Goal: Task Accomplishment & Management: Manage account settings

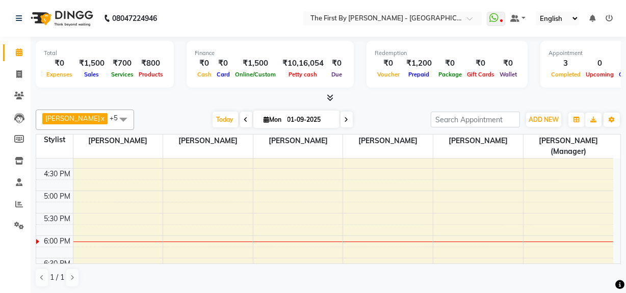
scroll to position [370, 0]
click at [287, 209] on div "8:00 AM 8:30 AM 9:00 AM 9:30 AM 10:00 AM 10:30 AM 11:00 AM 11:30 AM 12:00 PM 12…" at bounding box center [324, 79] width 577 height 582
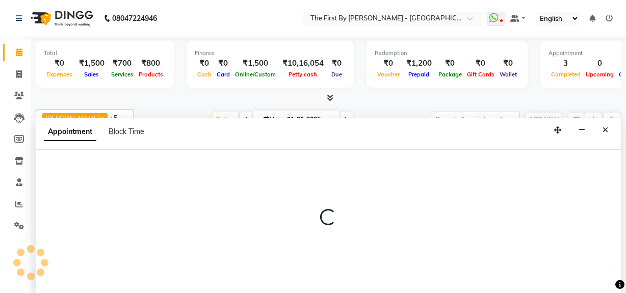
select select "68243"
select select "1035"
select select "tentative"
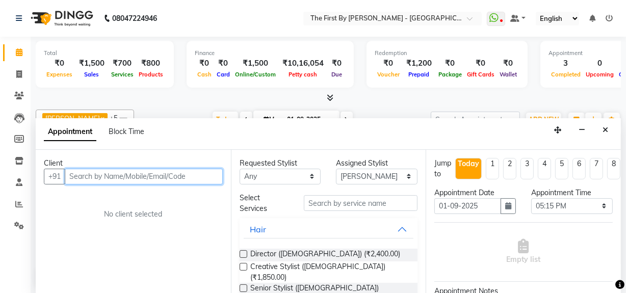
paste input "8007232222"
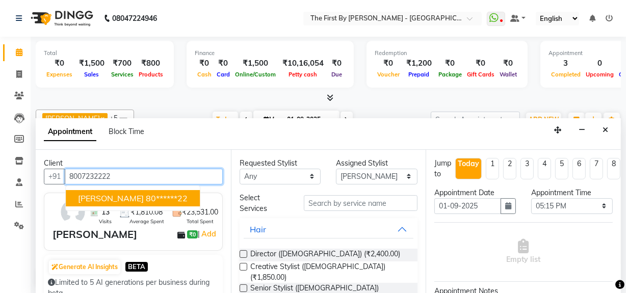
click at [144, 196] on span "[PERSON_NAME]" at bounding box center [111, 198] width 66 height 10
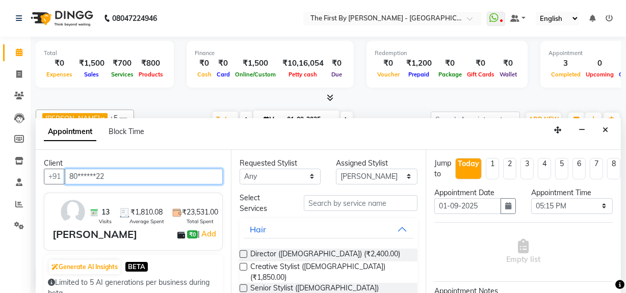
type input "80******22"
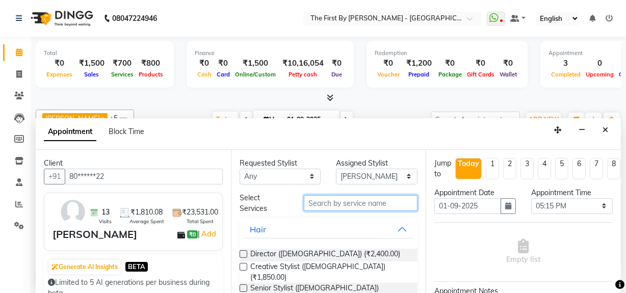
click at [374, 204] on input "text" at bounding box center [361, 203] width 114 height 16
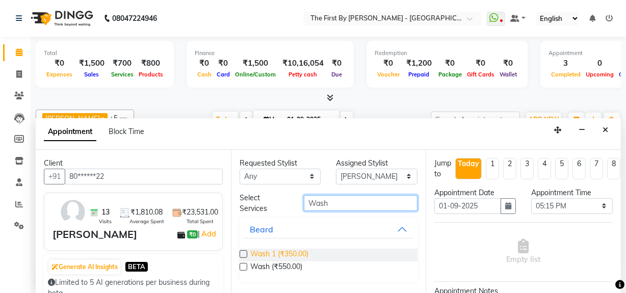
type input "Wash"
click at [290, 252] on span "Wash 1 (₹350.00)" at bounding box center [279, 255] width 58 height 13
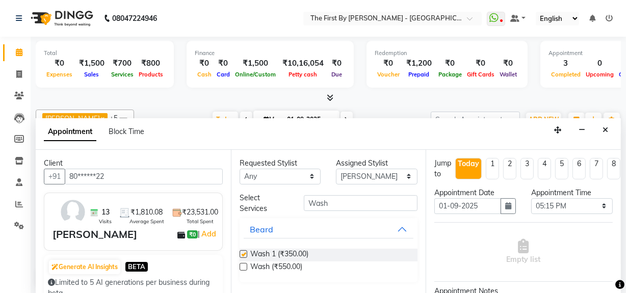
checkbox input "false"
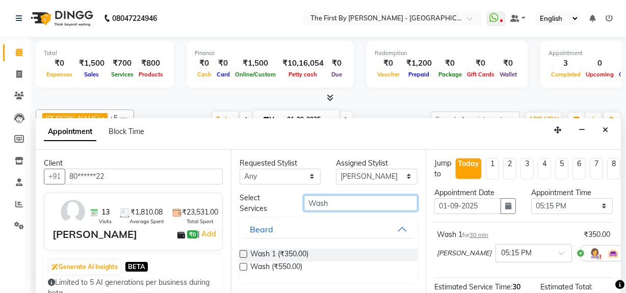
click at [327, 203] on input "Wash" at bounding box center [361, 203] width 114 height 16
click at [327, 202] on input "Wash" at bounding box center [361, 203] width 114 height 16
type input "W"
type input "blow"
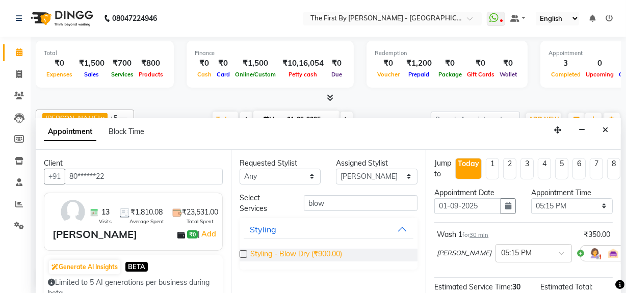
click at [290, 249] on span "Styling - Blow Dry (₹900.00)" at bounding box center [296, 255] width 92 height 13
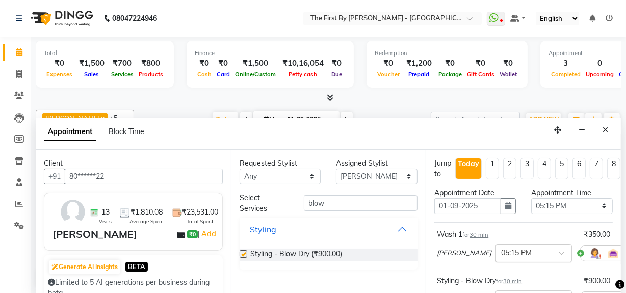
checkbox input "false"
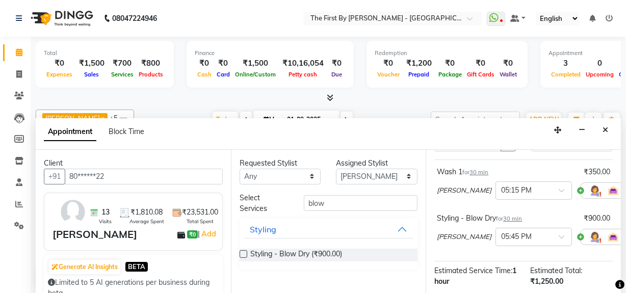
scroll to position [185, 0]
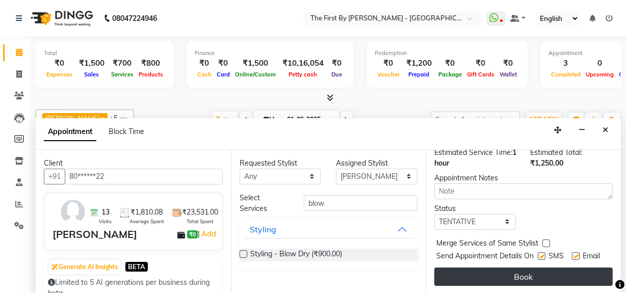
click at [492, 280] on button "Book" at bounding box center [523, 277] width 178 height 18
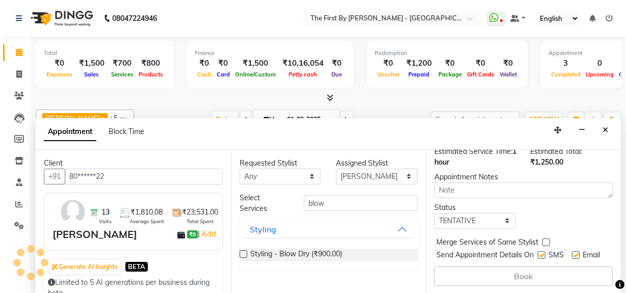
scroll to position [200, 0]
click at [601, 130] on button "Close" at bounding box center [605, 130] width 15 height 16
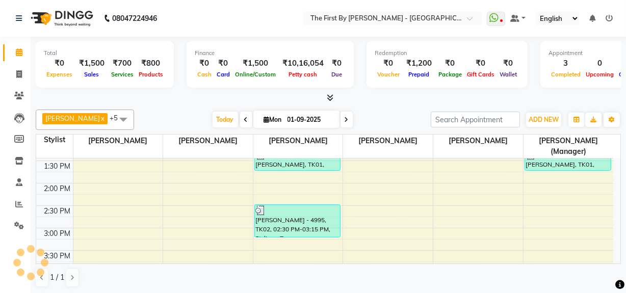
scroll to position [244, 0]
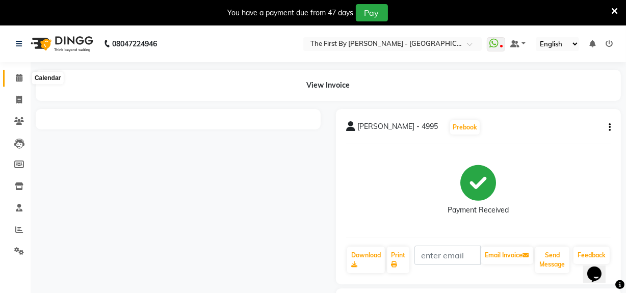
drag, startPoint x: 17, startPoint y: 78, endPoint x: 31, endPoint y: 85, distance: 15.7
click at [17, 78] on icon at bounding box center [19, 78] width 7 height 8
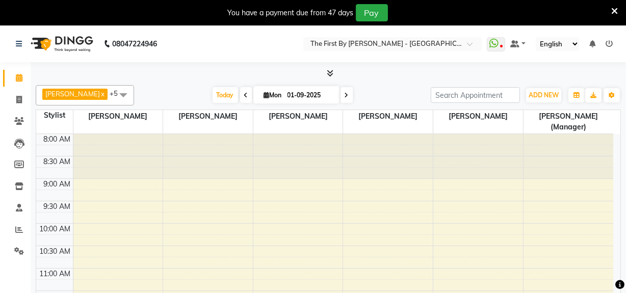
click at [613, 10] on icon at bounding box center [614, 11] width 7 height 9
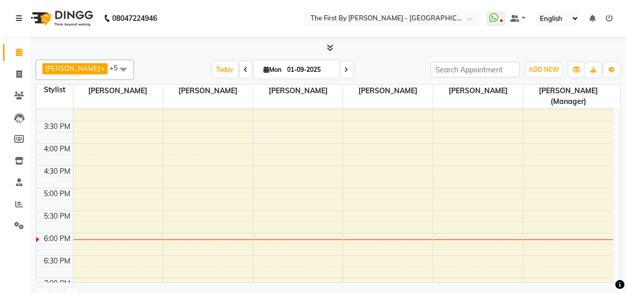
scroll to position [324, 0]
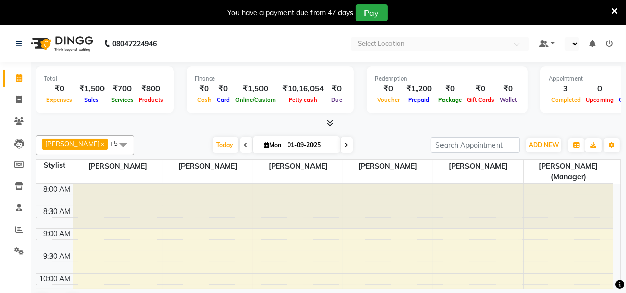
scroll to position [411, 0]
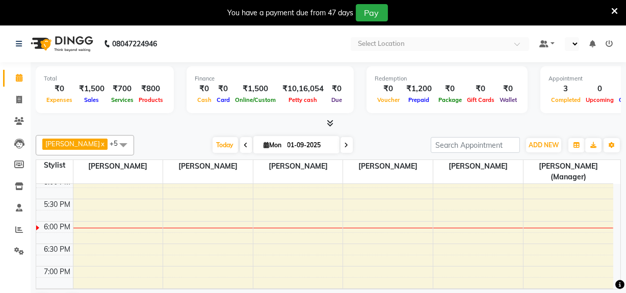
select select "en"
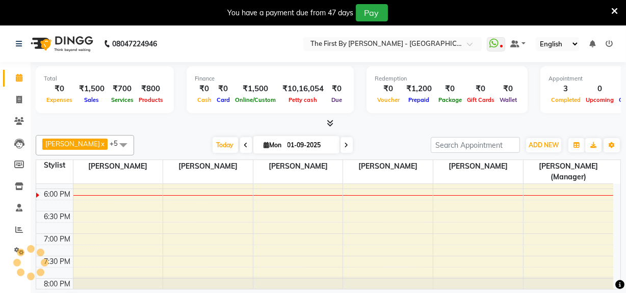
scroll to position [290, 0]
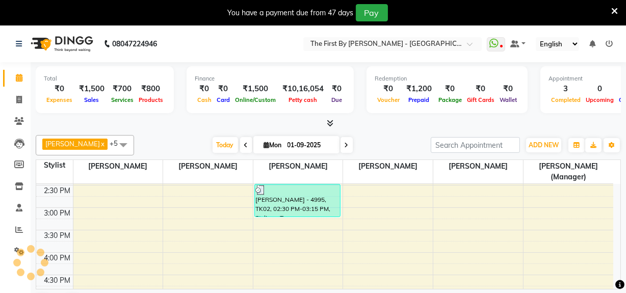
click at [613, 13] on icon at bounding box center [614, 11] width 7 height 9
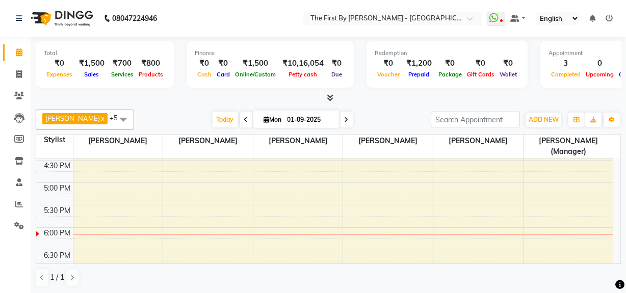
scroll to position [382, 0]
click at [287, 190] on div "8:00 AM 8:30 AM 9:00 AM 9:30 AM 10:00 AM 10:30 AM 11:00 AM 11:30 AM 12:00 PM 12…" at bounding box center [324, 67] width 577 height 582
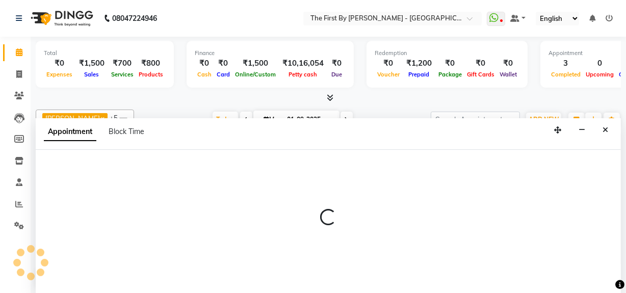
scroll to position [0, 0]
select select "68243"
select select "tentative"
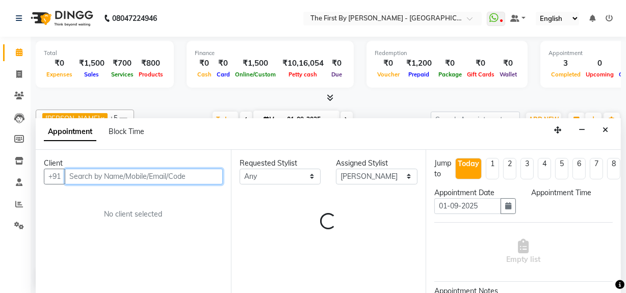
select select "1035"
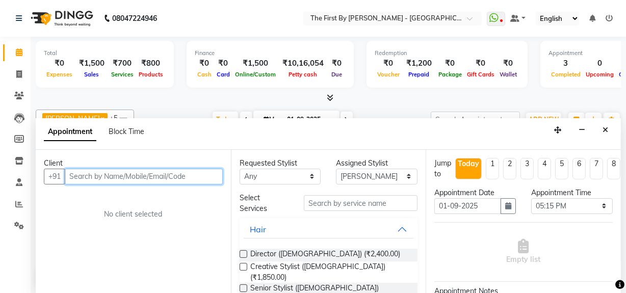
paste input "8007232222"
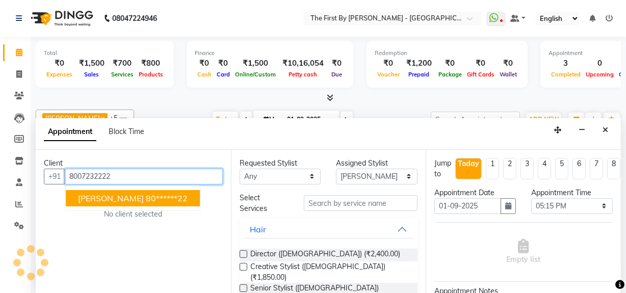
click at [117, 197] on span "[PERSON_NAME]" at bounding box center [111, 198] width 66 height 10
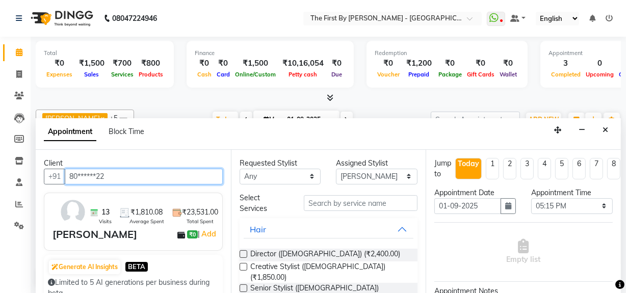
type input "80******22"
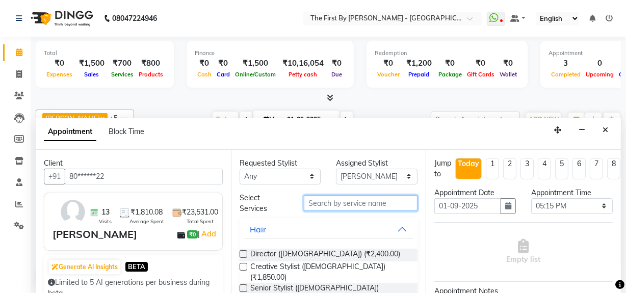
click at [399, 201] on input "text" at bounding box center [361, 203] width 114 height 16
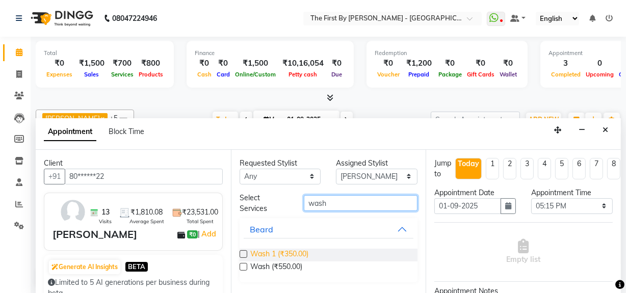
type input "wash"
click at [285, 252] on span "Wash 1 (₹350.00)" at bounding box center [279, 255] width 58 height 13
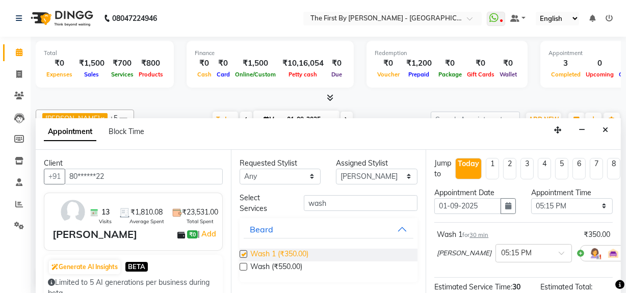
checkbox input "false"
click at [340, 191] on div "Requested Stylist Any [PERSON_NAME] Guru [PERSON_NAME] [PERSON_NAME] [PERSON_NA…" at bounding box center [328, 222] width 195 height 144
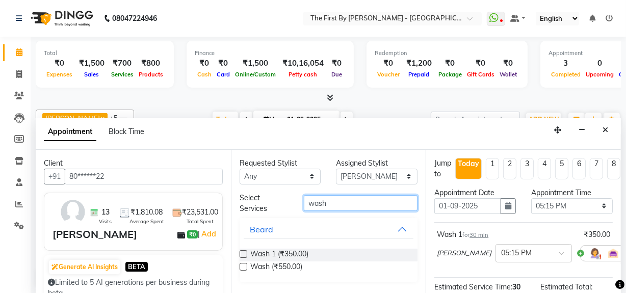
click at [342, 197] on input "wash" at bounding box center [361, 203] width 114 height 16
type input "Blow"
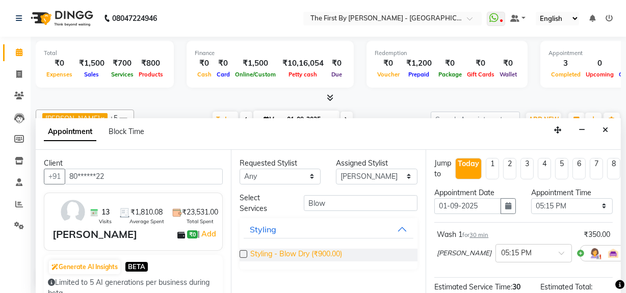
click at [291, 252] on span "Styling - Blow Dry (₹900.00)" at bounding box center [296, 255] width 92 height 13
checkbox input "false"
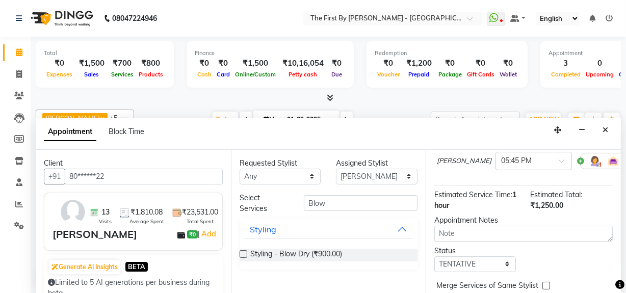
scroll to position [199, 0]
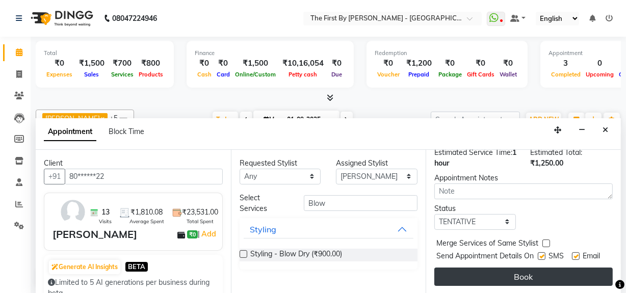
click at [479, 268] on button "Book" at bounding box center [523, 277] width 178 height 18
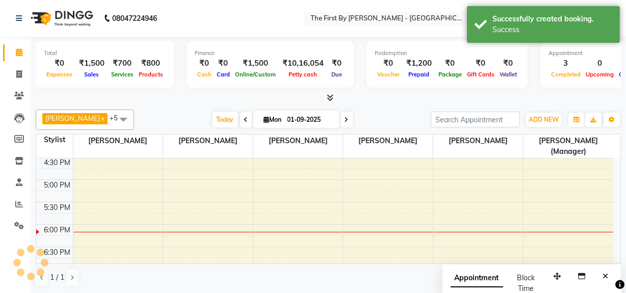
scroll to position [0, 0]
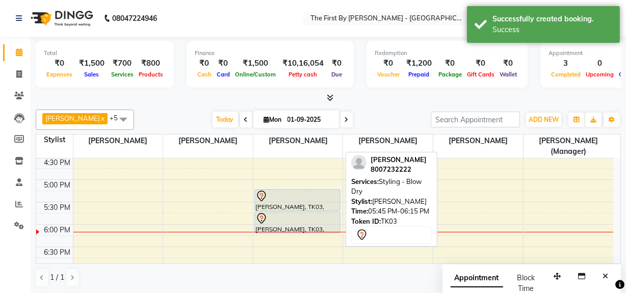
click at [266, 224] on div "[PERSON_NAME], TK03, 05:45 PM-06:15 PM, Styling - Blow Dry" at bounding box center [297, 222] width 85 height 21
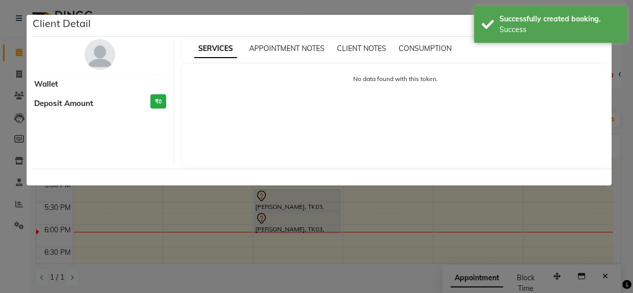
select select "7"
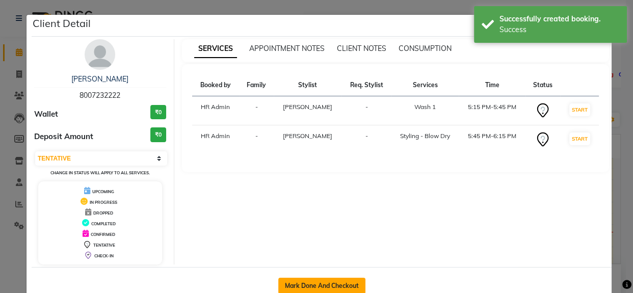
click at [315, 278] on button "Mark Done And Checkout" at bounding box center [321, 286] width 87 height 16
select select "service"
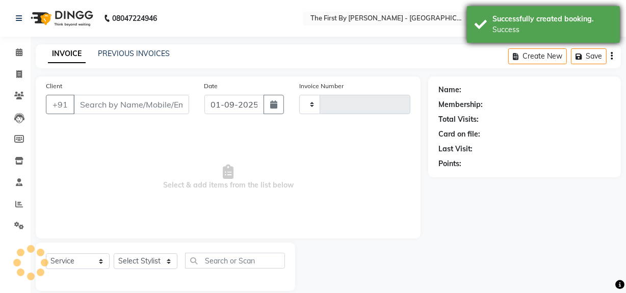
type input "0523"
select select "6407"
click at [522, 28] on div "Success" at bounding box center [552, 29] width 120 height 11
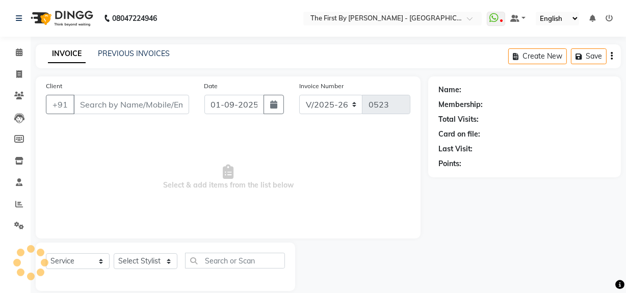
type input "80******22"
select select "68243"
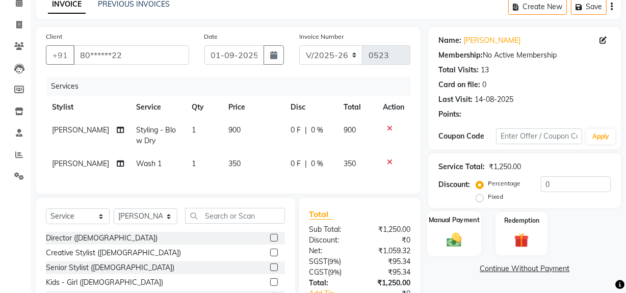
scroll to position [138, 0]
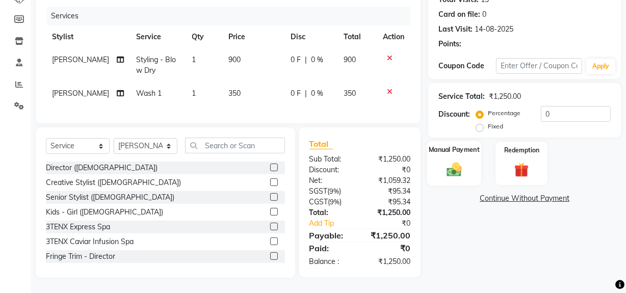
click at [452, 165] on div "Manual Payment" at bounding box center [454, 163] width 54 height 45
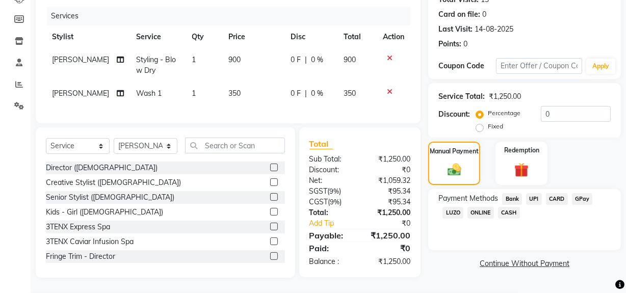
click at [509, 207] on span "CASH" at bounding box center [509, 213] width 22 height 12
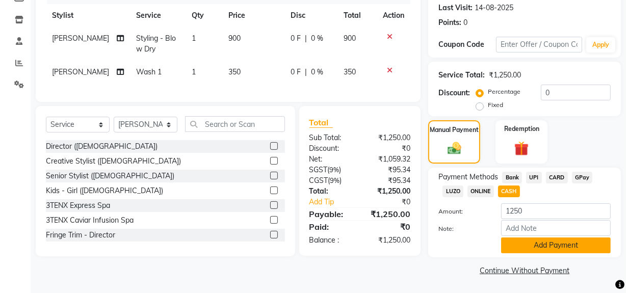
click at [540, 244] on button "Add Payment" at bounding box center [556, 245] width 110 height 16
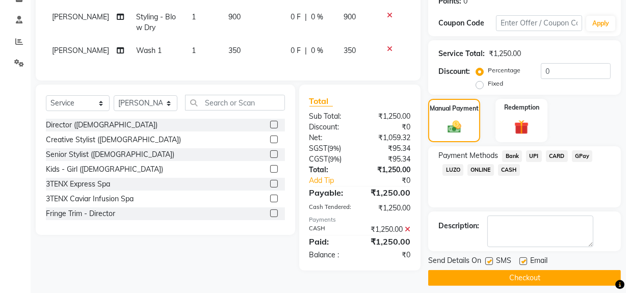
scroll to position [173, 0]
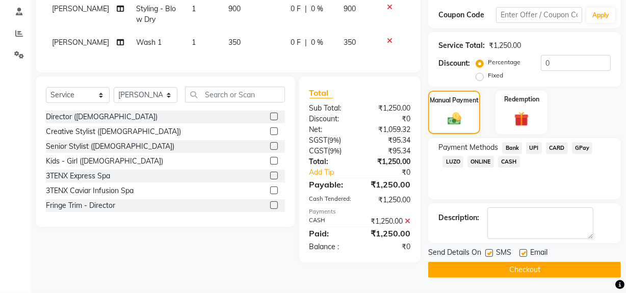
click at [523, 262] on button "Checkout" at bounding box center [524, 270] width 193 height 16
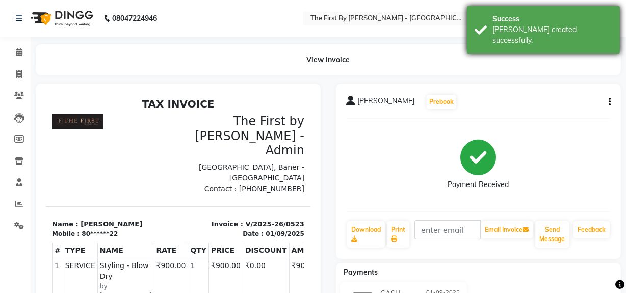
click at [504, 25] on div "[PERSON_NAME] created successfully." at bounding box center [552, 34] width 120 height 21
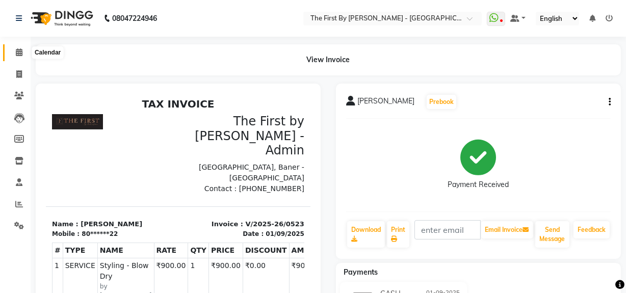
click at [11, 52] on span at bounding box center [19, 53] width 18 height 12
